Goal: Communication & Community: Answer question/provide support

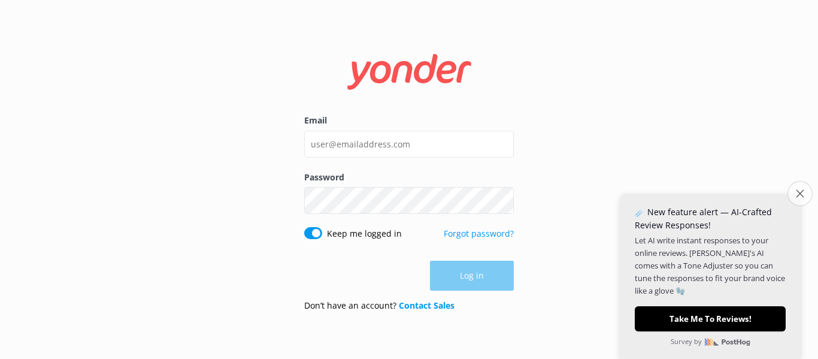
click at [800, 187] on button "Close survey" at bounding box center [799, 193] width 25 height 25
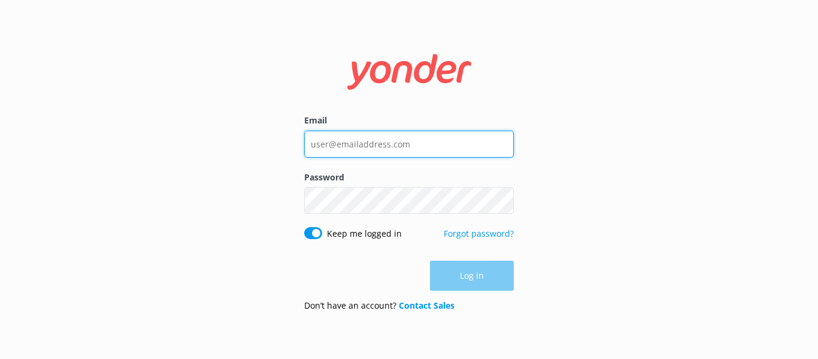
click at [340, 139] on input "Email" at bounding box center [409, 144] width 210 height 27
type input "[EMAIL_ADDRESS][DOMAIN_NAME]"
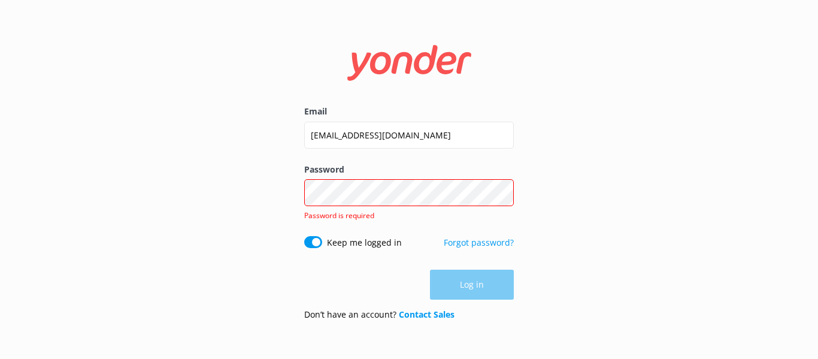
click at [408, 178] on div "Password Show password Password is required" at bounding box center [409, 199] width 210 height 73
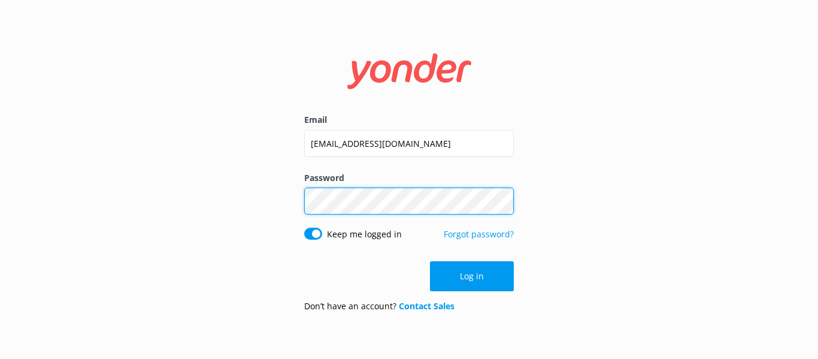
click button "Log in" at bounding box center [472, 276] width 84 height 30
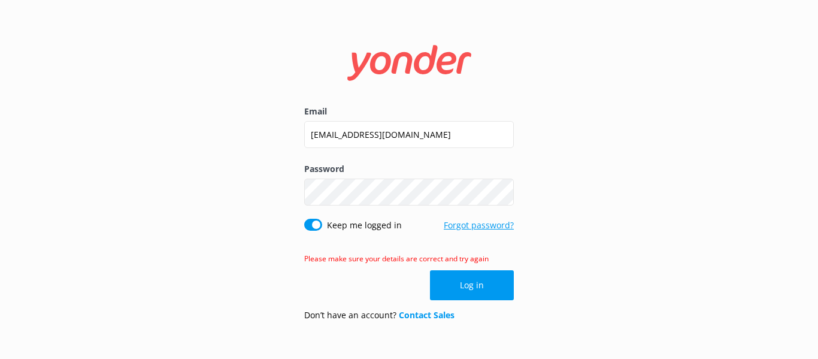
click at [499, 225] on link "Forgot password?" at bounding box center [479, 224] width 70 height 11
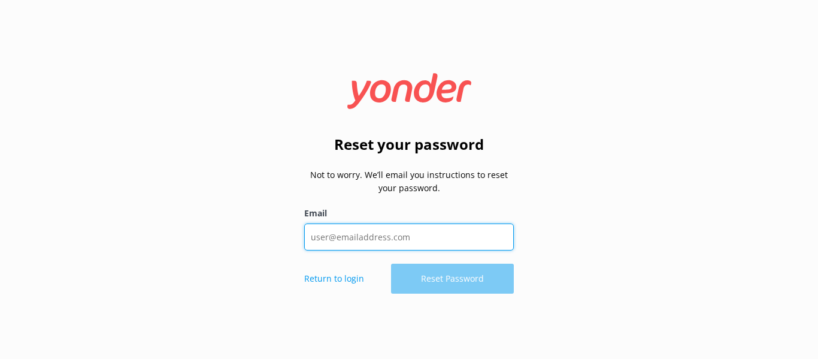
click at [355, 240] on input "Email" at bounding box center [409, 236] width 210 height 27
type input "[EMAIL_ADDRESS][DOMAIN_NAME]"
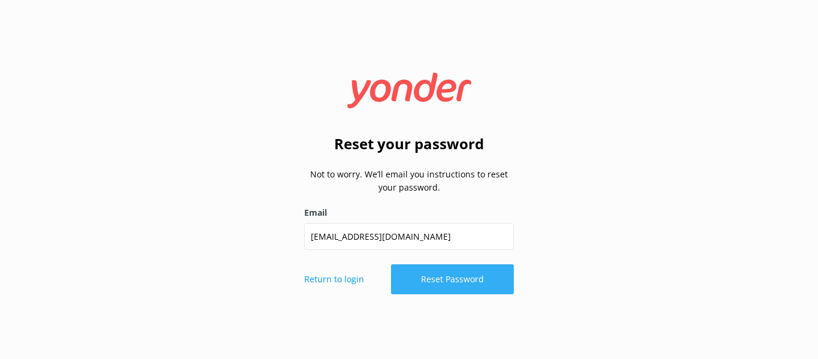
click at [410, 275] on button "Reset Password" at bounding box center [452, 279] width 123 height 30
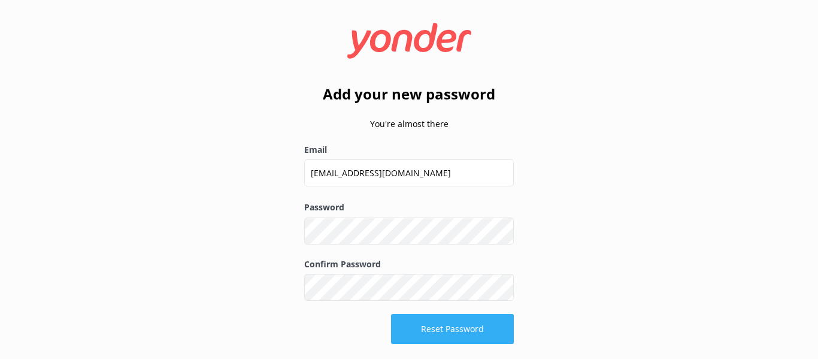
click at [427, 325] on button "Reset Password" at bounding box center [452, 329] width 123 height 30
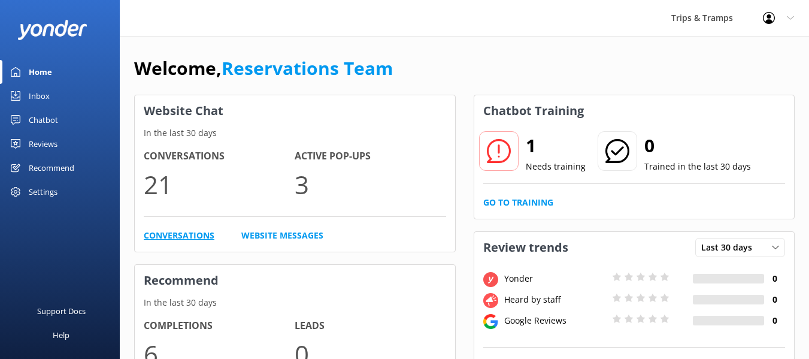
click at [181, 237] on link "Conversations" at bounding box center [179, 235] width 71 height 13
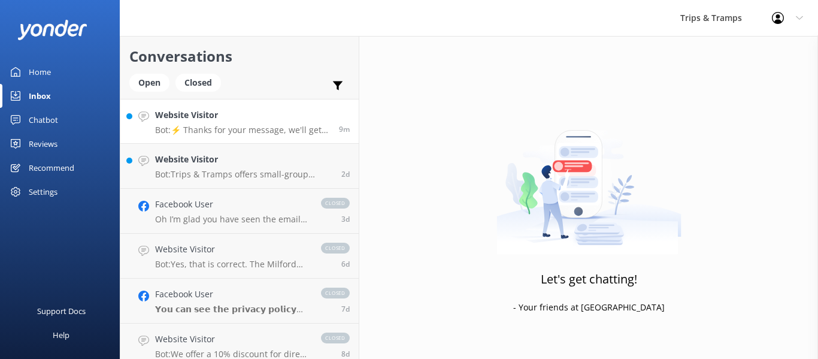
click at [246, 126] on p "Bot: ⚡ Thanks for your message, we'll get back to you as soon as we can. You're…" at bounding box center [242, 130] width 175 height 11
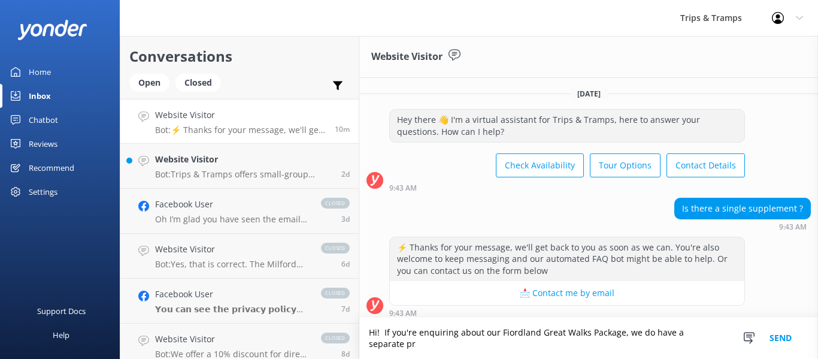
scroll to position [6, 0]
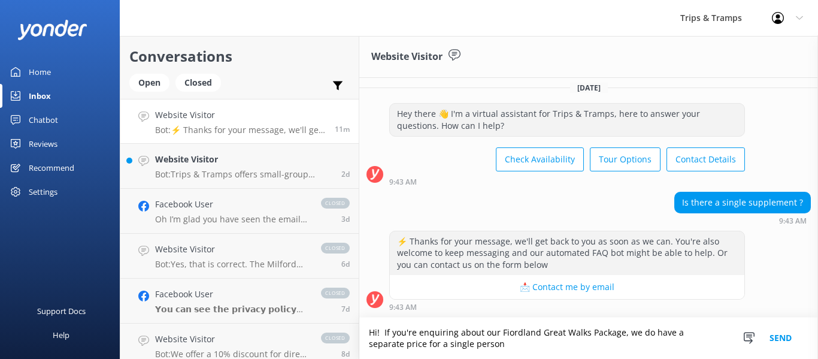
click at [619, 335] on textarea "Hi! If you're enquiring about our Fiordland Great Walks Package, we do have a s…" at bounding box center [588, 337] width 459 height 41
paste textarea "[URL][DOMAIN_NAME]"
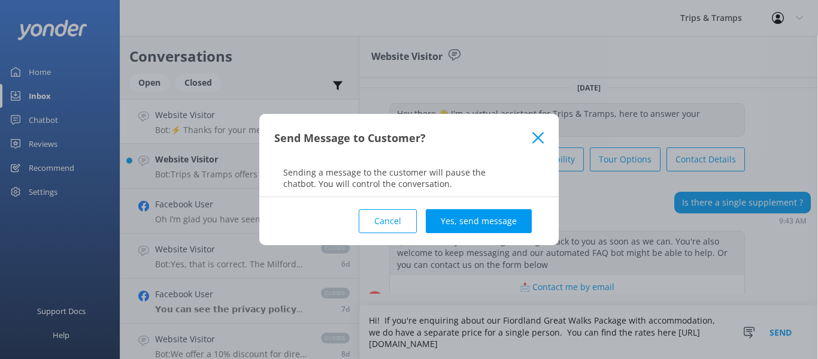
type textarea "Hi! If you're enquiring about our Fiordland Great Walks Package with accommodat…"
click at [402, 226] on button "Cancel" at bounding box center [388, 221] width 58 height 24
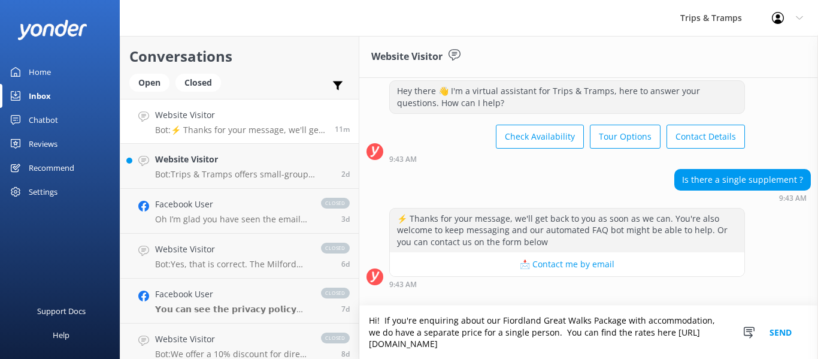
scroll to position [29, 0]
click at [749, 331] on icon at bounding box center [749, 332] width 12 height 12
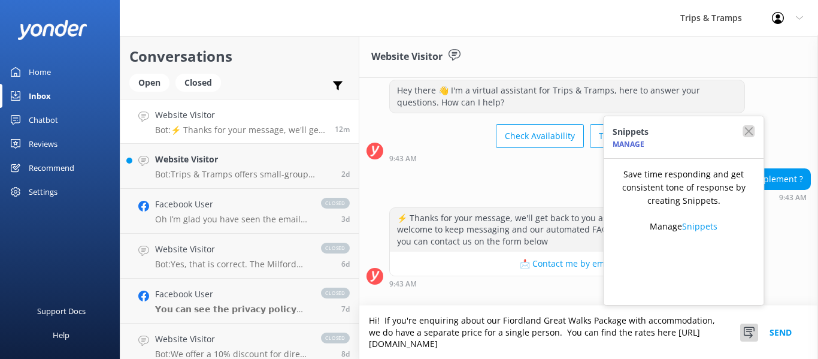
click at [749, 125] on icon "button" at bounding box center [749, 131] width 12 height 12
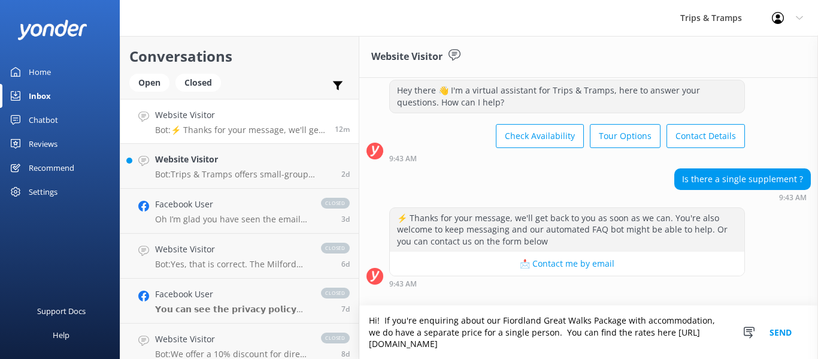
click at [778, 331] on button "Send" at bounding box center [780, 331] width 45 height 53
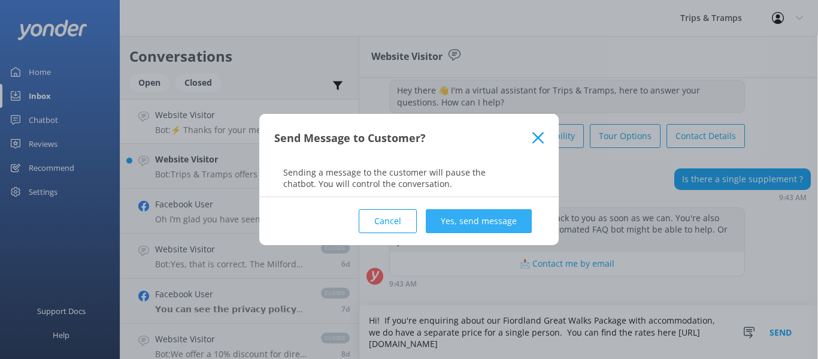
click at [458, 216] on button "Yes, send message" at bounding box center [479, 221] width 106 height 24
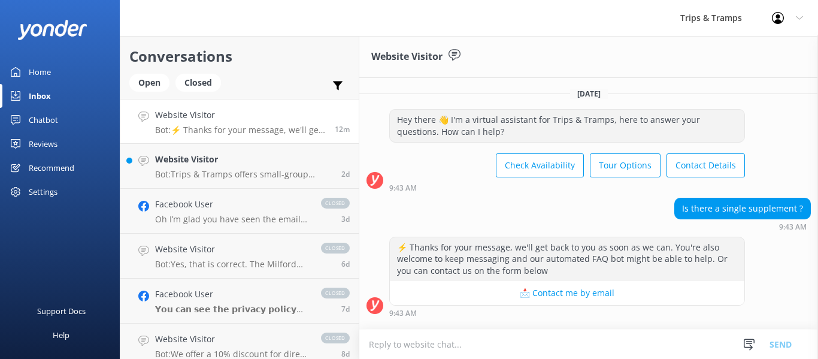
scroll to position [107, 0]
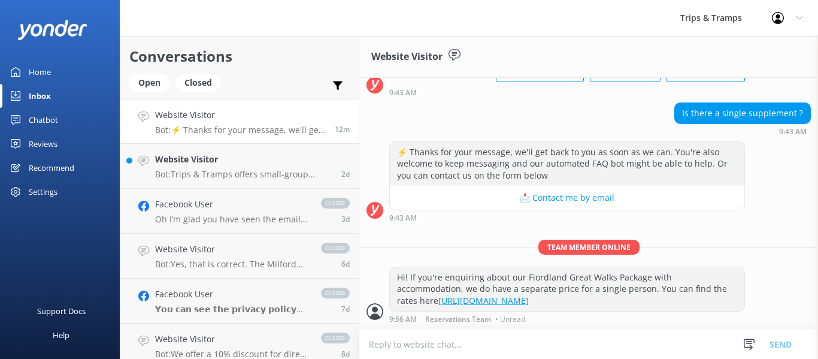
click at [462, 349] on textarea at bounding box center [588, 343] width 459 height 29
type textarea "A"
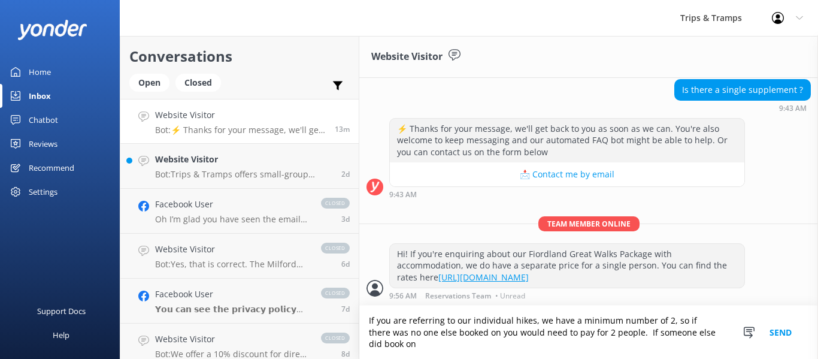
scroll to position [131, 0]
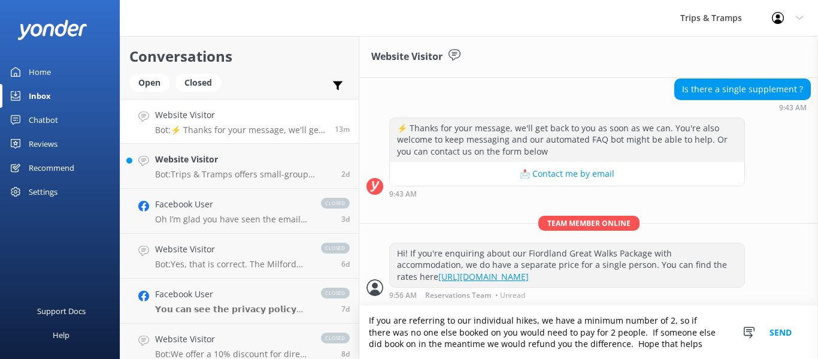
type textarea "If you are referring to our individual hikes, we have a minimum number of 2, so…"
click at [784, 335] on button "Send" at bounding box center [780, 331] width 45 height 53
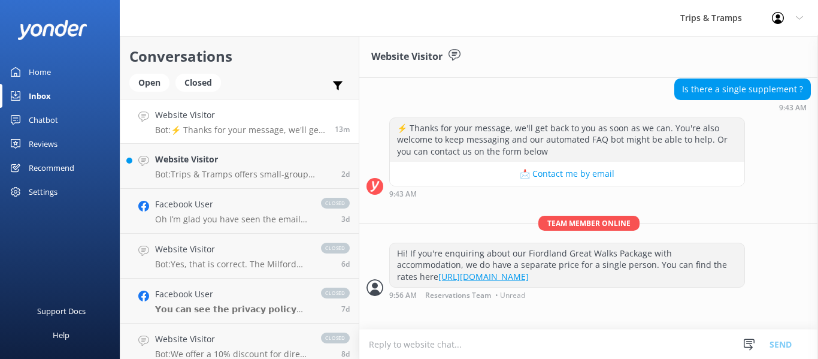
scroll to position [180, 0]
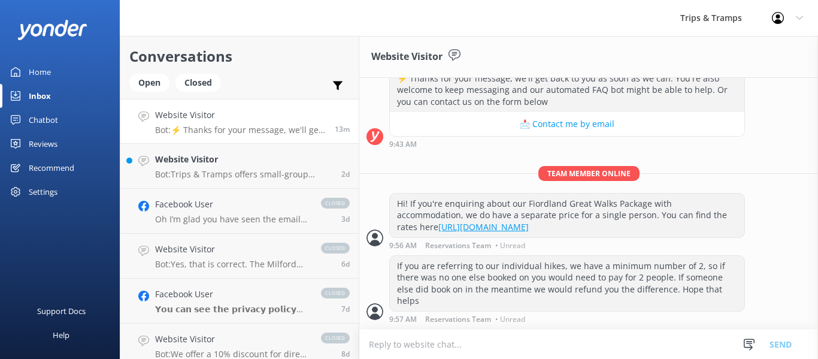
click at [456, 57] on use at bounding box center [455, 54] width 12 height 11
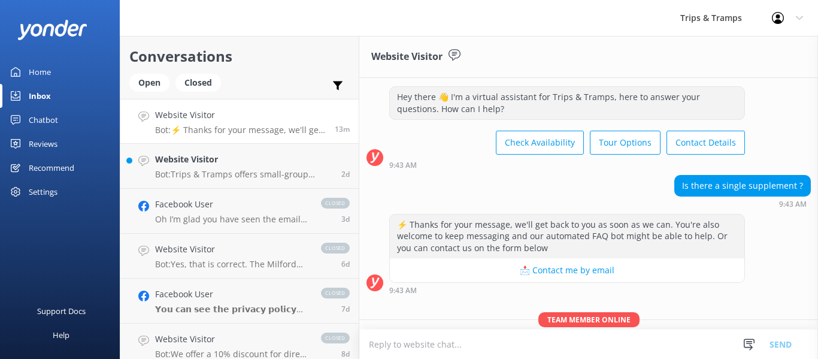
scroll to position [0, 0]
